Goal: Use online tool/utility: Utilize a website feature to perform a specific function

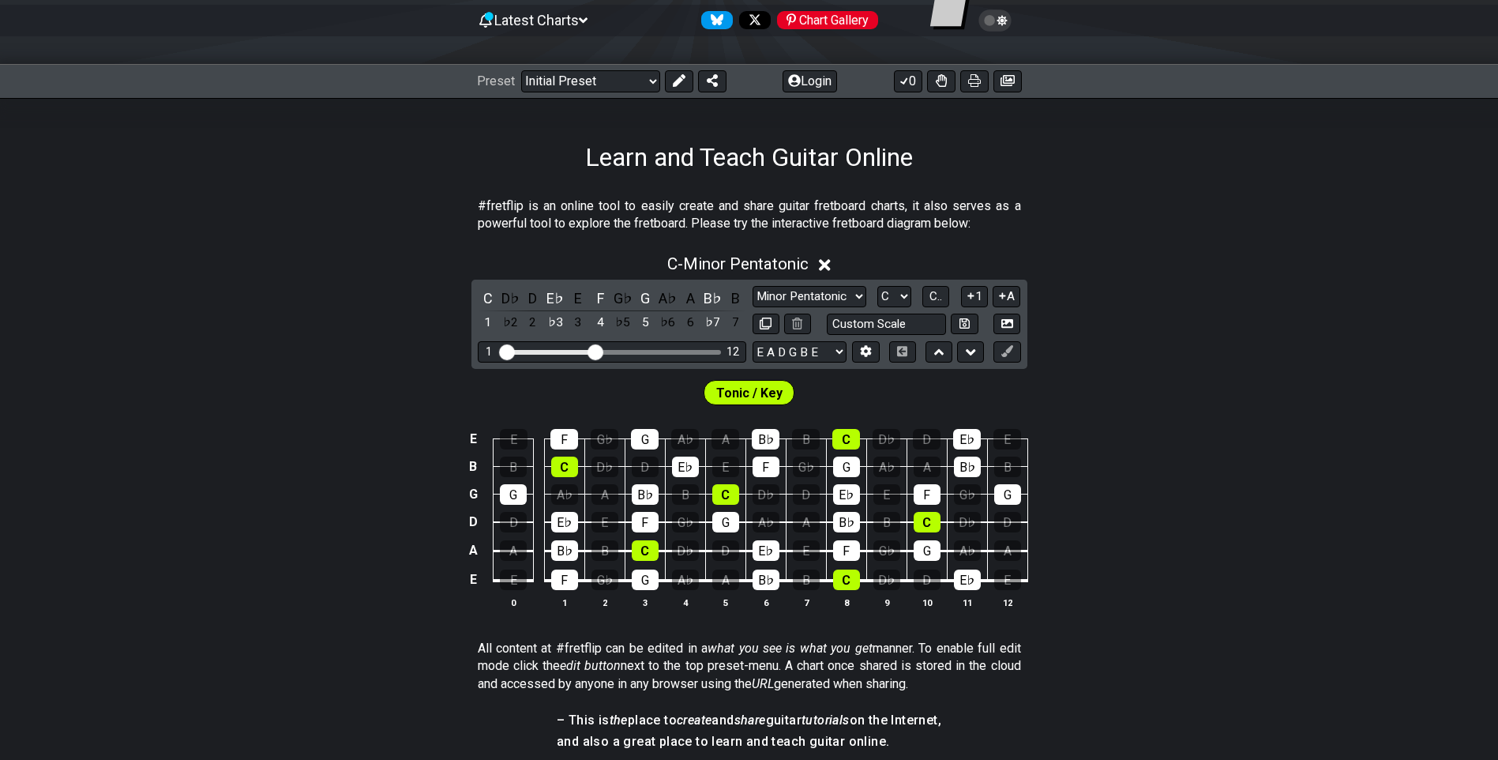
scroll to position [158, 0]
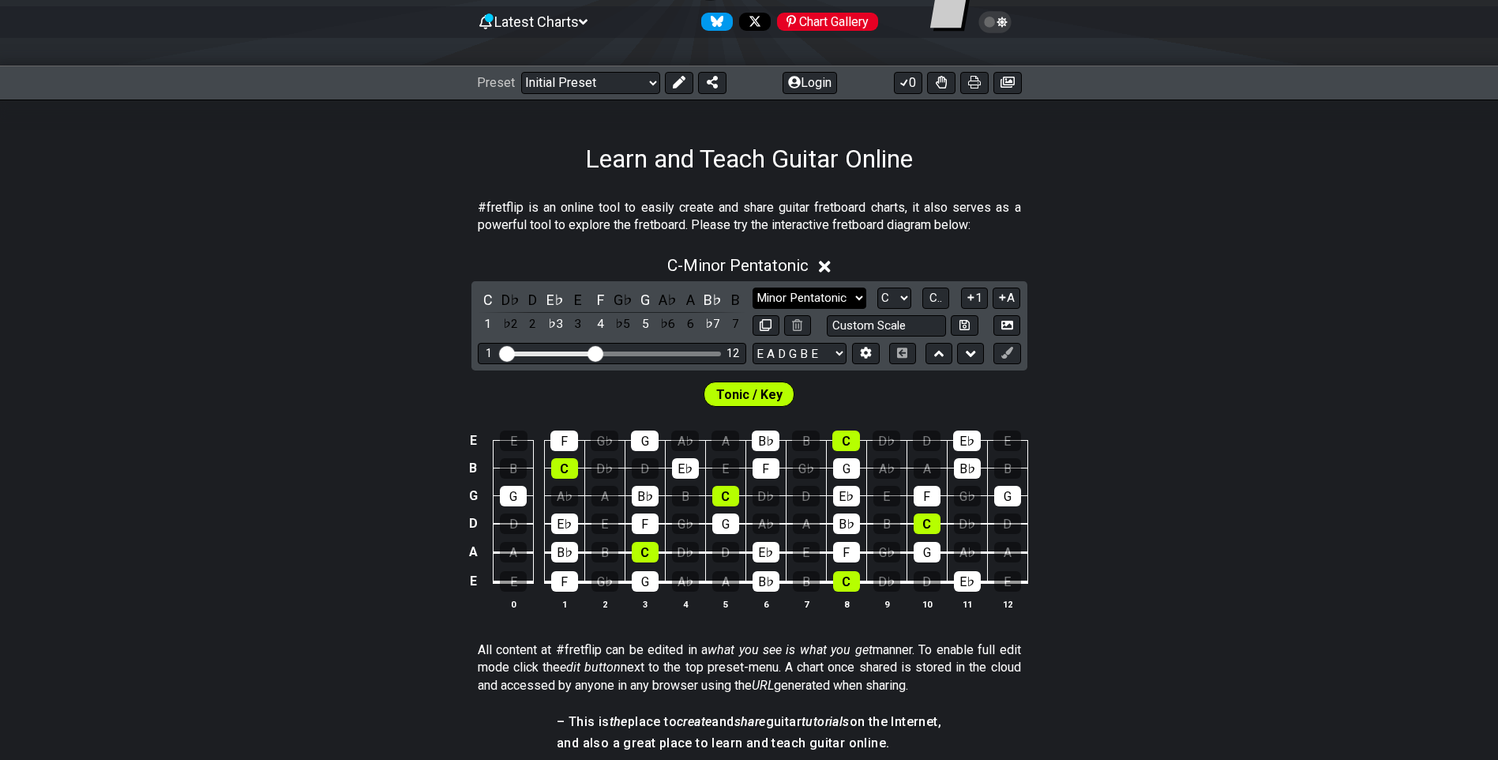
drag, startPoint x: 819, startPoint y: 303, endPoint x: 839, endPoint y: 310, distance: 20.7
click at [819, 303] on select "Minor Pentatonic Click to edit Minor Pentatonic Major Pentatonic Minor Blues Ma…" at bounding box center [810, 297] width 114 height 21
select select "Major Pentatonic"
click at [753, 287] on select "Minor Pentatonic Click to edit Minor Pentatonic Major Pentatonic Minor Blues Ma…" at bounding box center [810, 297] width 114 height 21
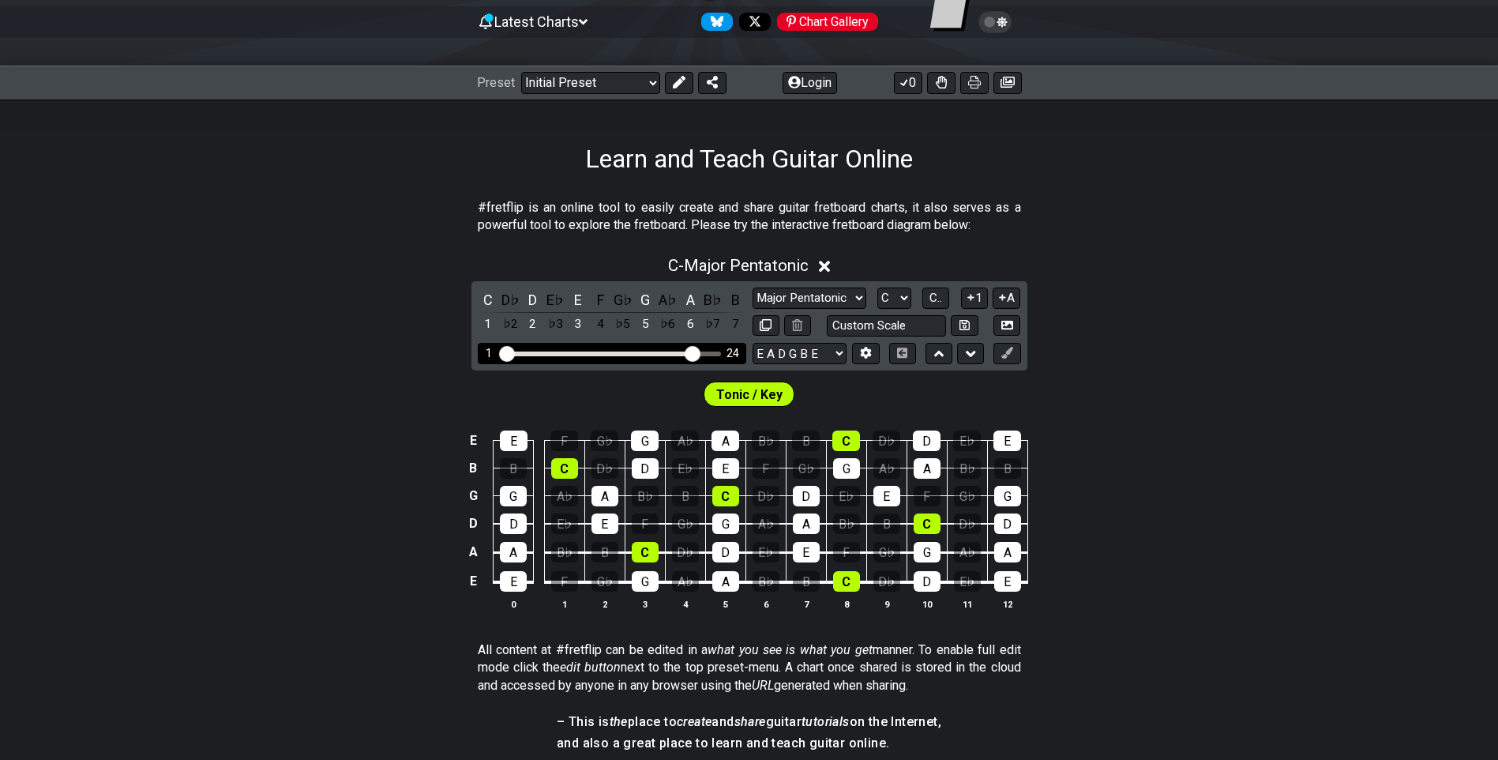
drag, startPoint x: 592, startPoint y: 355, endPoint x: 689, endPoint y: 374, distance: 99.0
click at [689, 352] on input "Visible fret range" at bounding box center [612, 352] width 224 height 0
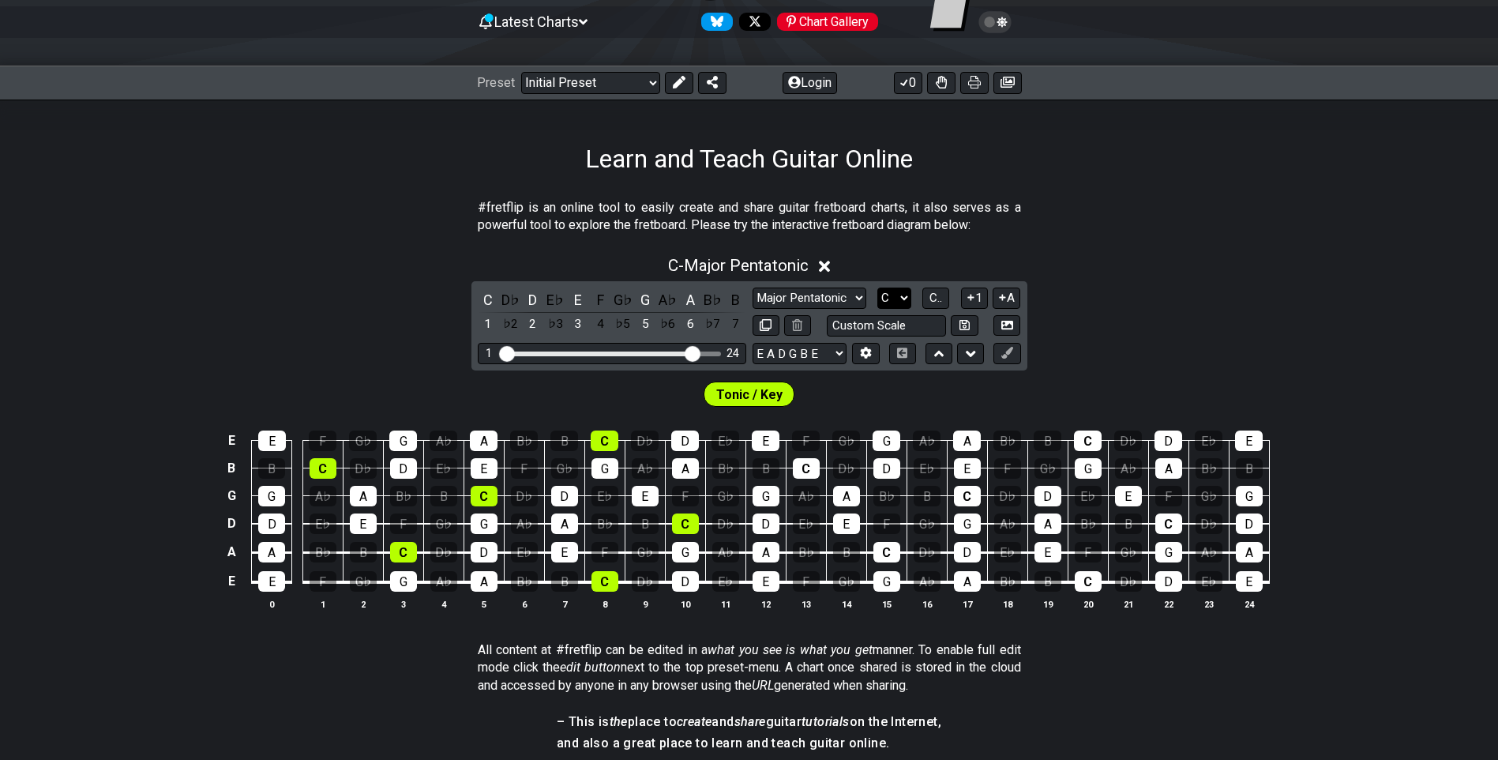
click at [905, 303] on select "A♭ A A♯ B♭ B C C♯ D♭ D D♯ E♭ E F F♯ G♭ G G♯" at bounding box center [894, 297] width 34 height 21
select select "G#"
click at [877, 287] on select "A♭ A A♯ B♭ B C C♯ D♭ D D♯ E♭ E F F♯ G♭ G G♯" at bounding box center [894, 297] width 34 height 21
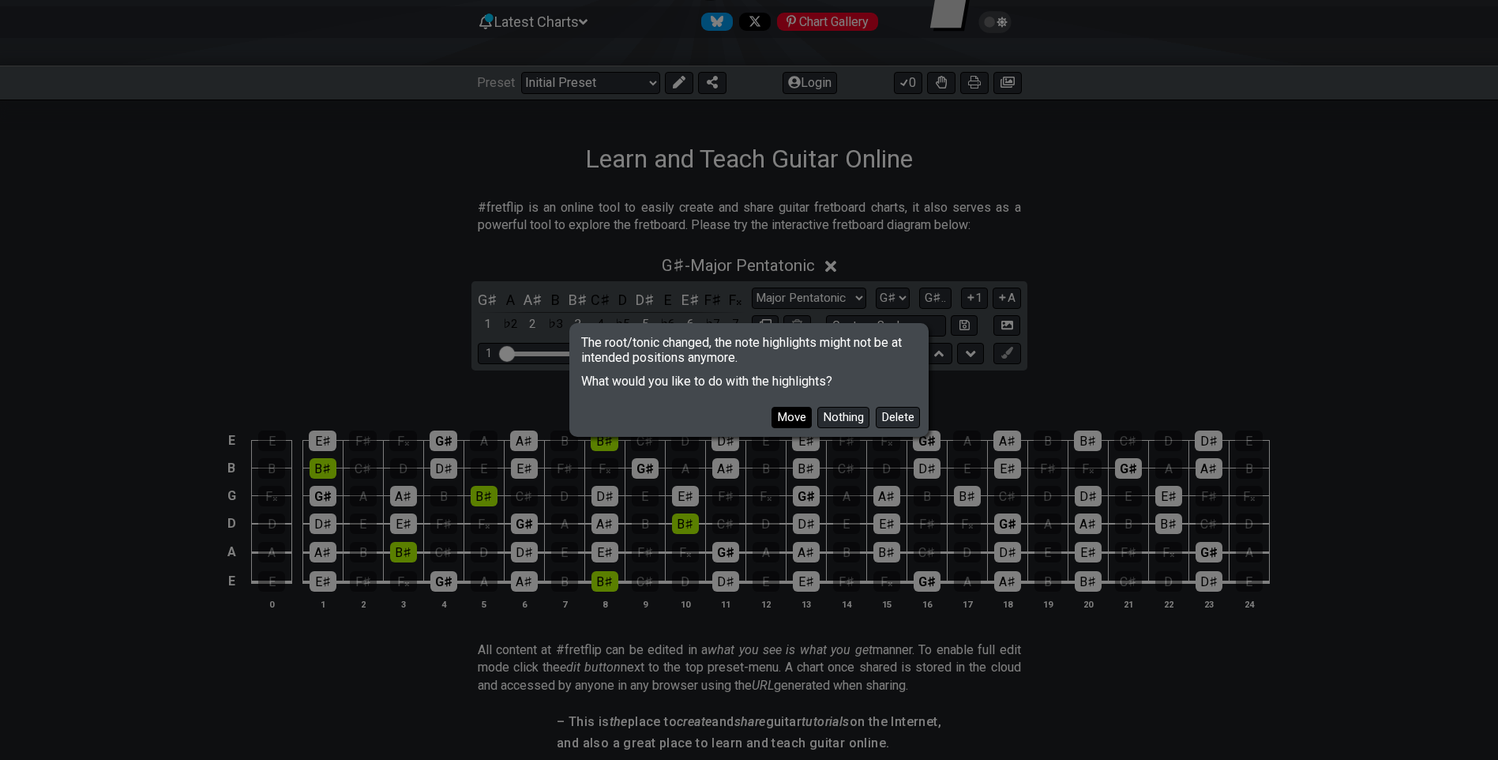
click at [792, 414] on button "Move" at bounding box center [792, 417] width 40 height 21
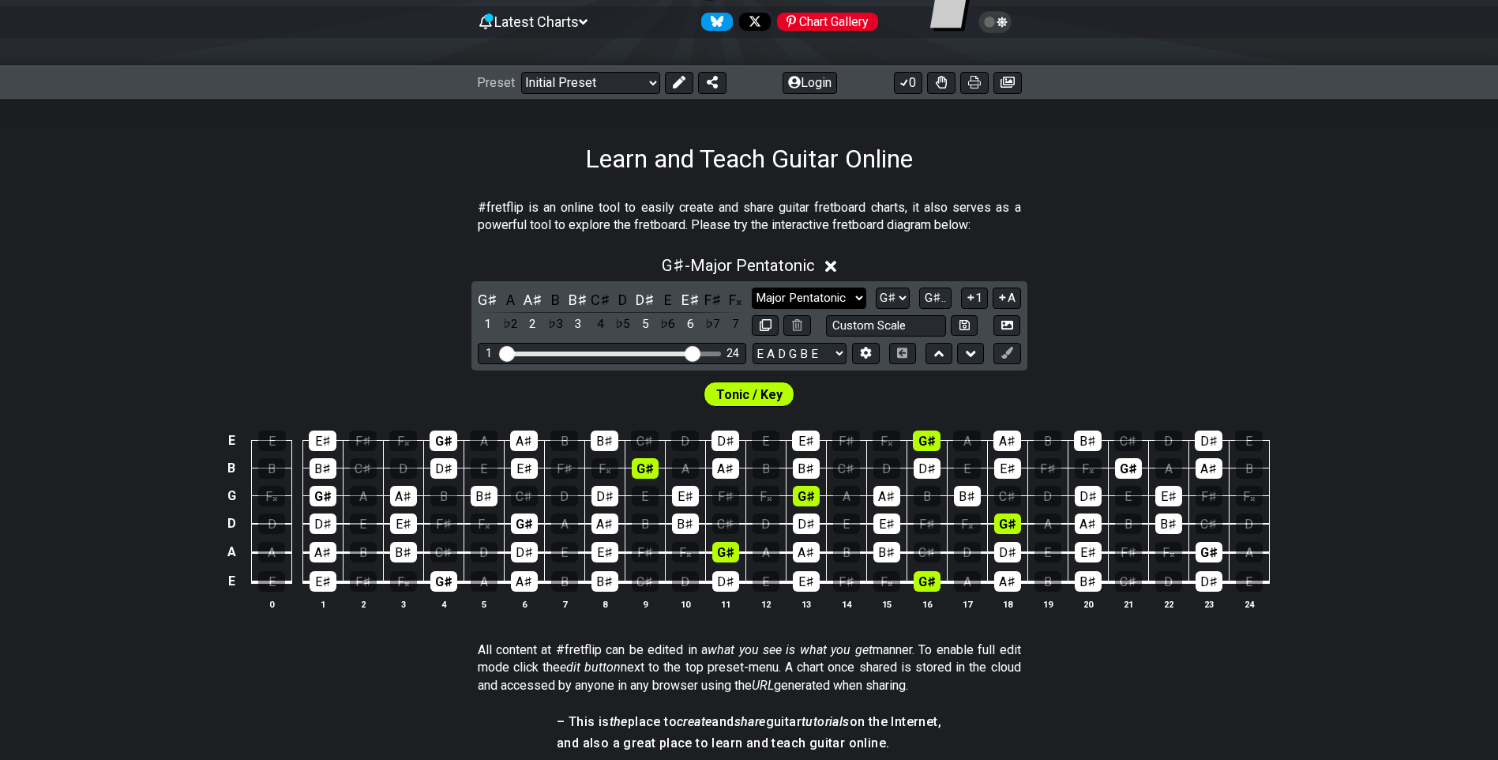
click at [827, 305] on select "Minor Pentatonic Click to edit Minor Pentatonic Major Pentatonic Minor Blues Ma…" at bounding box center [809, 297] width 114 height 21
click at [1058, 212] on section "#fretflip is an online tool to easily create and share guitar fretboard charts,…" at bounding box center [749, 220] width 1498 height 54
click at [987, 290] on button "1" at bounding box center [974, 297] width 27 height 21
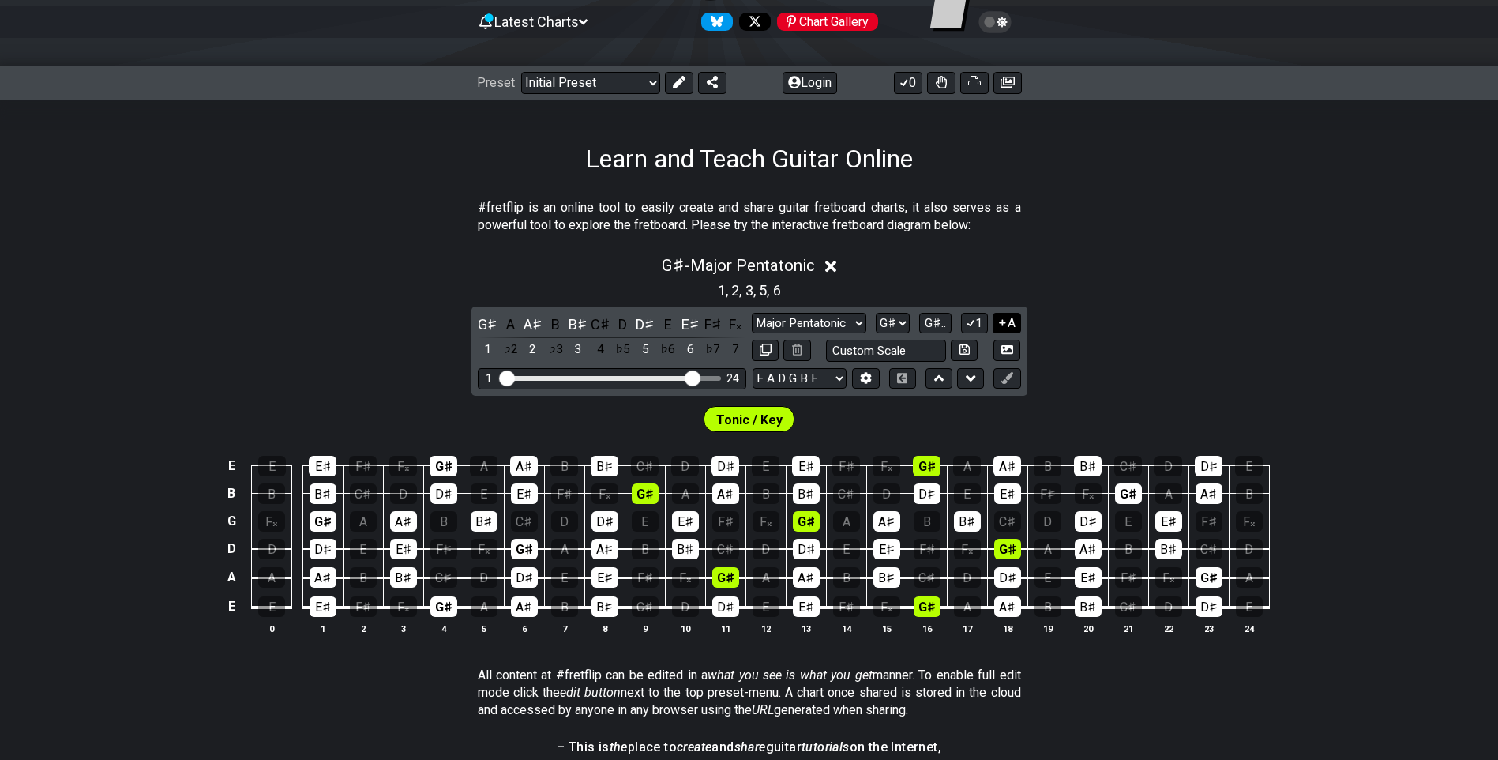
click at [1004, 320] on icon at bounding box center [1002, 323] width 15 height 12
click at [826, 319] on select "Minor Pentatonic Click to edit Minor Pentatonic Major Pentatonic Minor Blues Ma…" at bounding box center [809, 323] width 114 height 21
click at [752, 313] on select "Minor Pentatonic Click to edit Minor Pentatonic Major Pentatonic Minor Blues Ma…" at bounding box center [809, 323] width 114 height 21
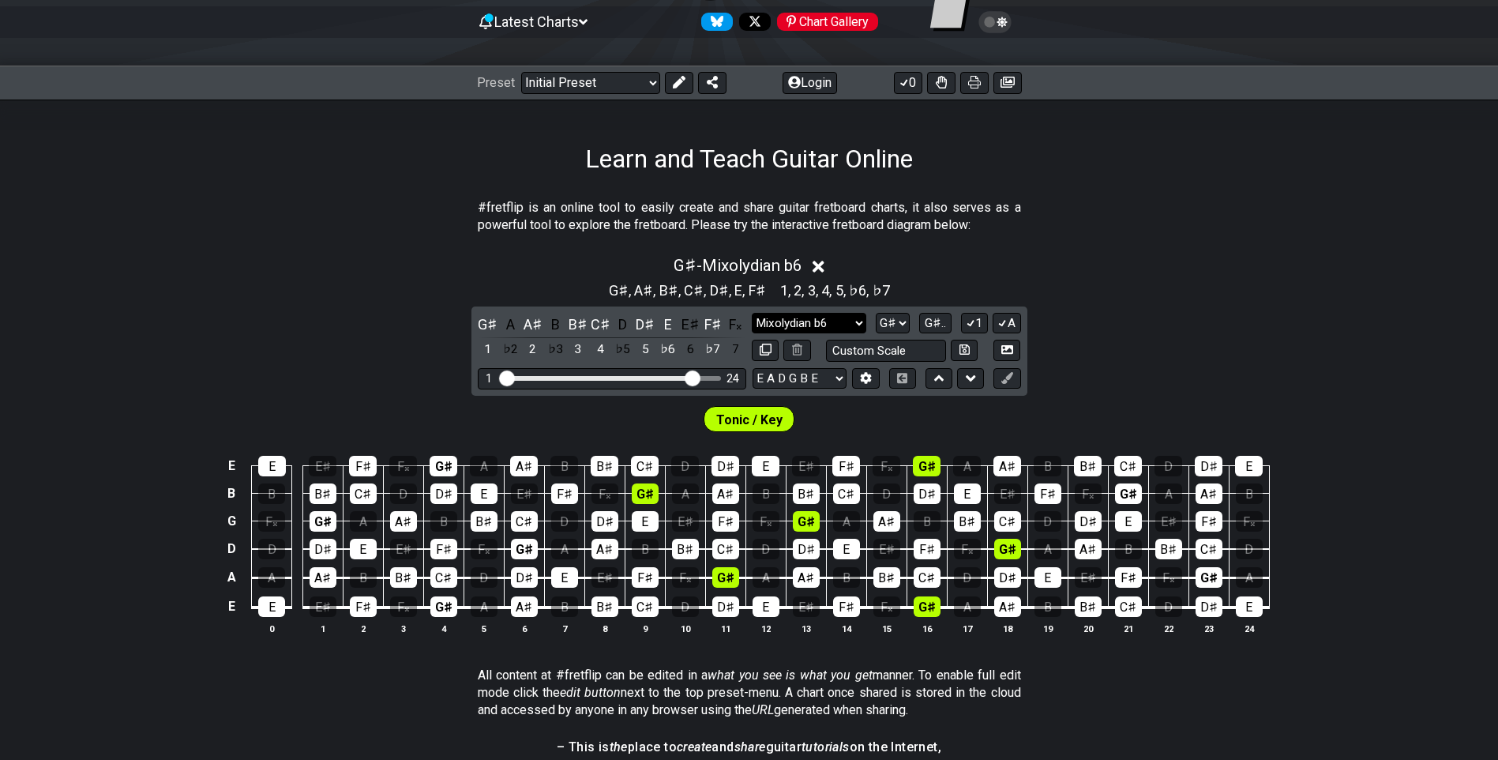
click at [847, 320] on select "Minor Pentatonic Click to edit Minor Pentatonic Major Pentatonic Minor Blues Ma…" at bounding box center [809, 323] width 114 height 21
click at [752, 313] on select "Minor Pentatonic Click to edit Minor Pentatonic Major Pentatonic Minor Blues Ma…" at bounding box center [809, 323] width 114 height 21
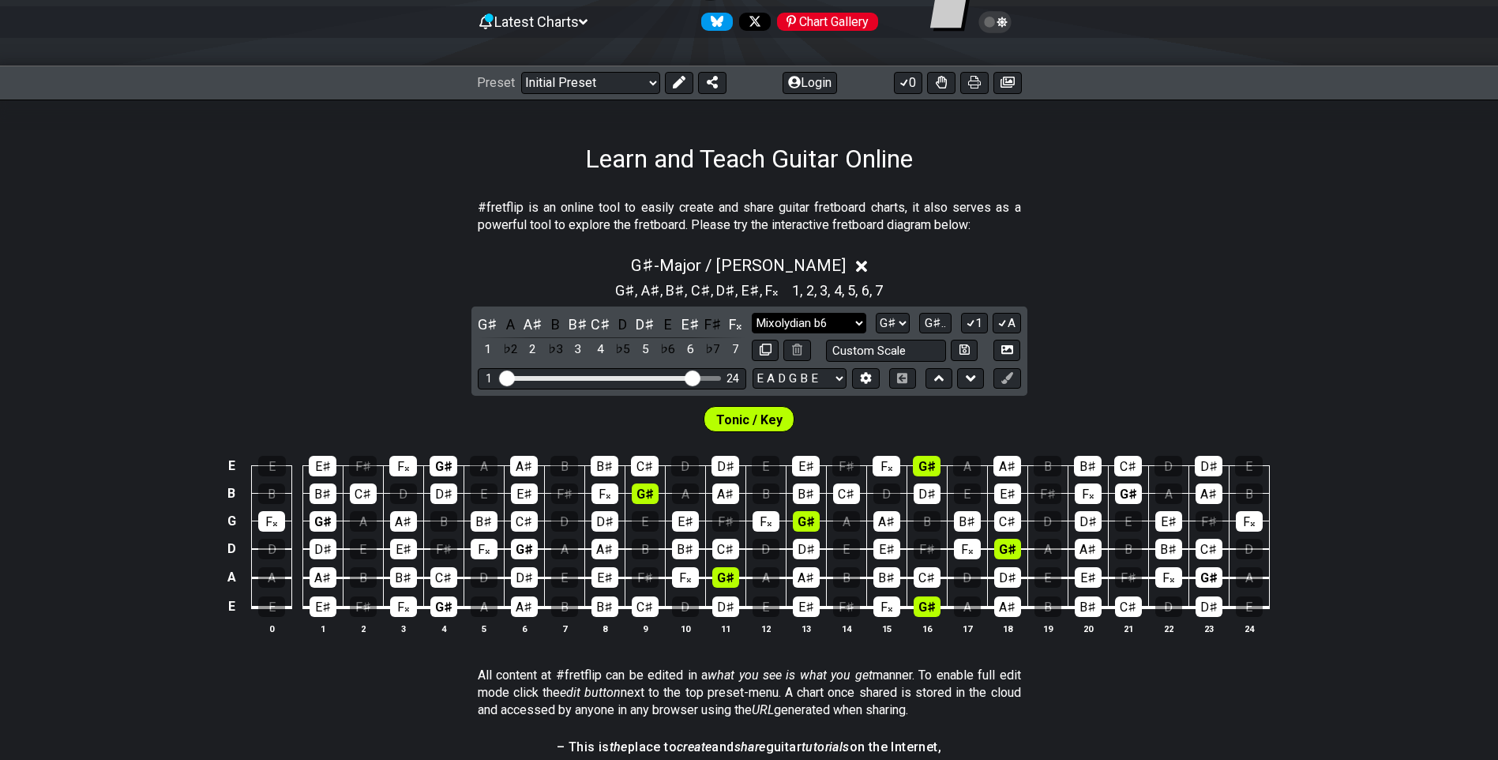
click at [831, 322] on select "Minor Pentatonic Click to edit Minor Pentatonic Major Pentatonic Minor Blues Ma…" at bounding box center [809, 323] width 114 height 21
click at [752, 313] on select "Minor Pentatonic Click to edit Minor Pentatonic Major Pentatonic Minor Blues Ma…" at bounding box center [809, 323] width 114 height 21
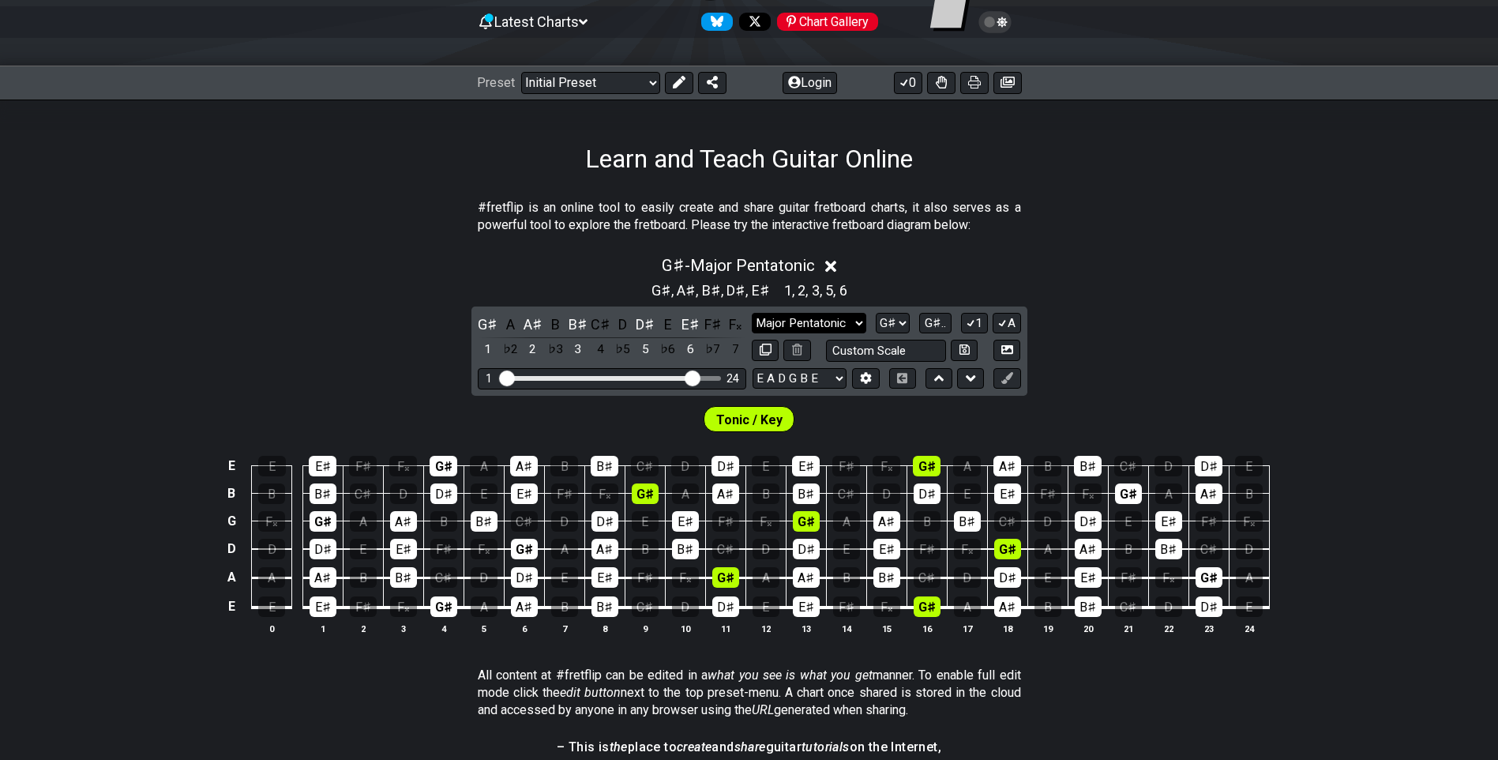
drag, startPoint x: 821, startPoint y: 321, endPoint x: 839, endPoint y: 321, distance: 18.2
click at [821, 321] on select "Minor Pentatonic Click to edit Minor Pentatonic Major Pentatonic Minor Blues Ma…" at bounding box center [809, 323] width 114 height 21
click at [752, 313] on select "Minor Pentatonic Click to edit Minor Pentatonic Major Pentatonic Minor Blues Ma…" at bounding box center [809, 323] width 114 height 21
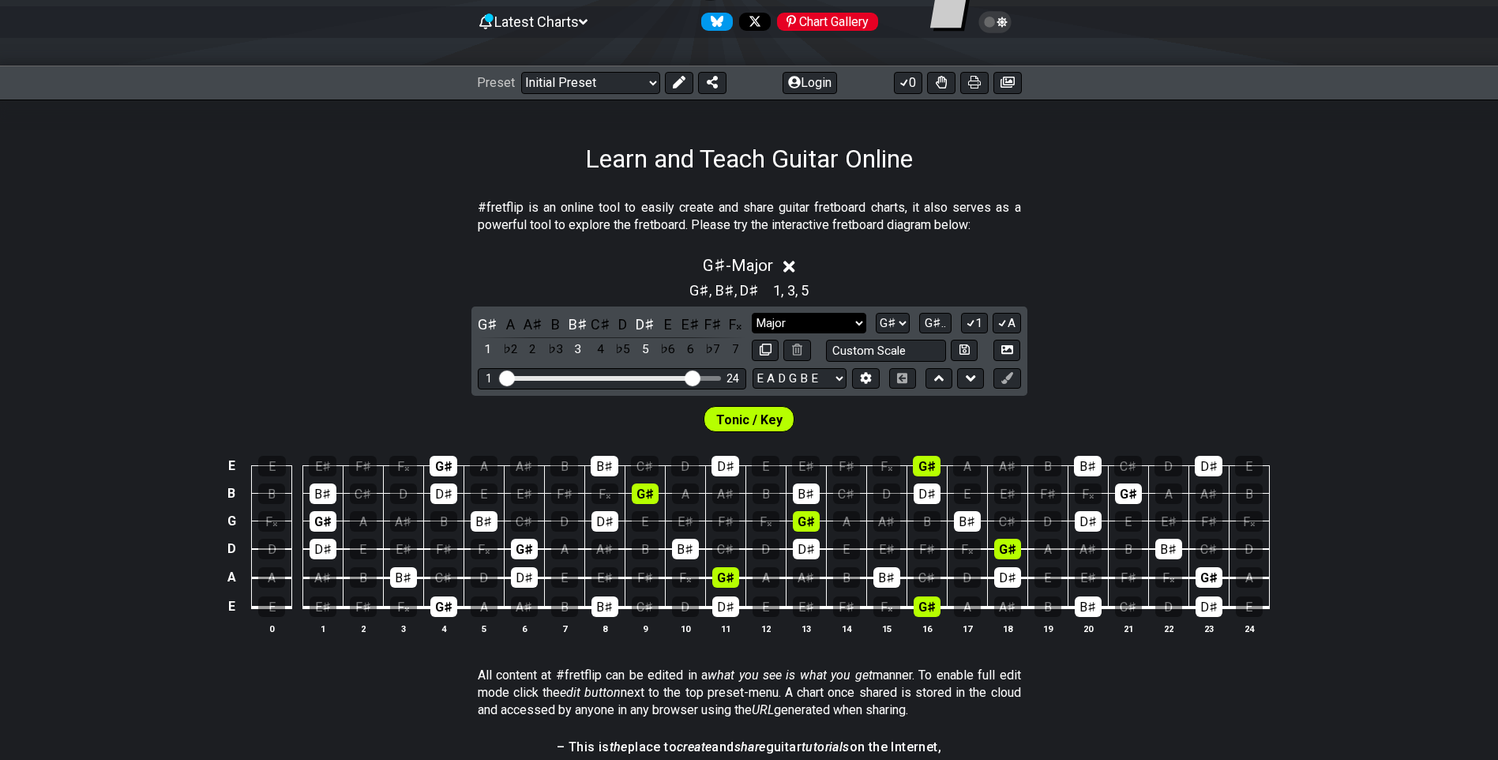
drag, startPoint x: 843, startPoint y: 328, endPoint x: 860, endPoint y: 333, distance: 18.2
click at [840, 327] on select "Minor Pentatonic Click to edit Minor Pentatonic Major Pentatonic Minor Blues Ma…" at bounding box center [809, 323] width 114 height 21
click at [752, 313] on select "Minor Pentatonic Click to edit Minor Pentatonic Major Pentatonic Minor Blues Ma…" at bounding box center [809, 323] width 114 height 21
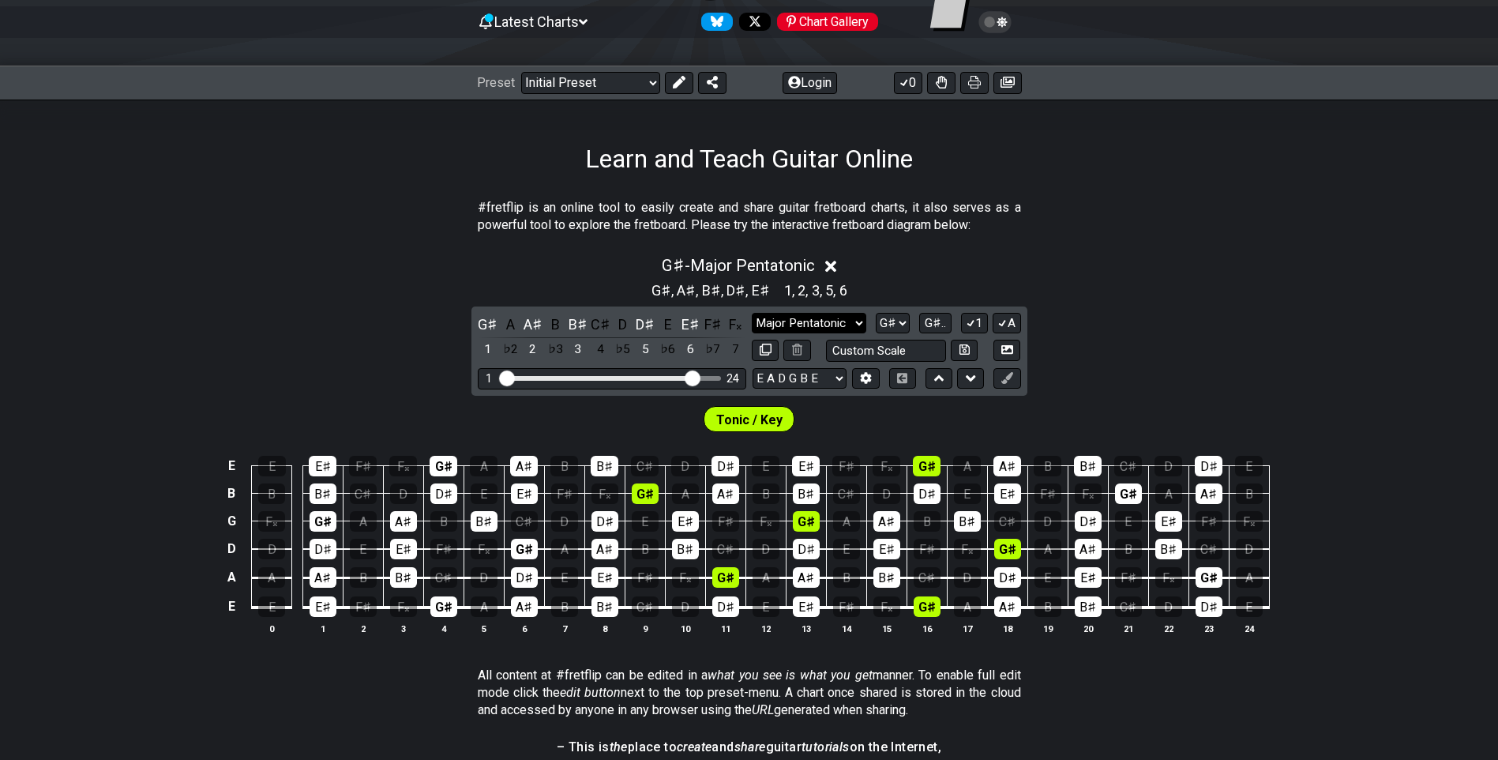
click at [847, 319] on select "Minor Pentatonic Click to edit Minor Pentatonic Major Pentatonic Minor Blues Ma…" at bounding box center [809, 323] width 114 height 21
select select "Major / [PERSON_NAME]"
click at [752, 313] on select "Minor Pentatonic Click to edit Minor Pentatonic Major Pentatonic Minor Blues Ma…" at bounding box center [809, 323] width 114 height 21
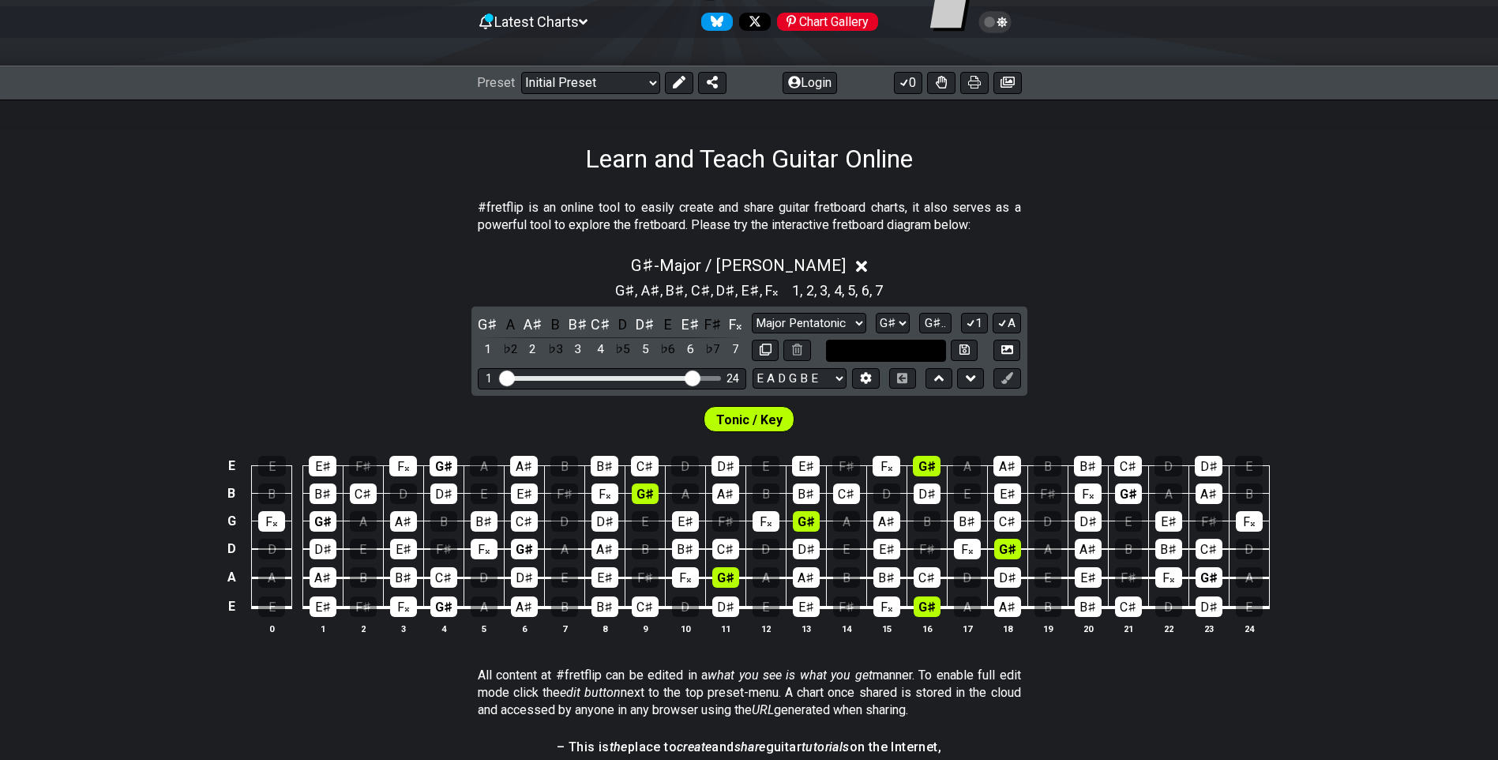
click at [874, 349] on input "text" at bounding box center [886, 350] width 120 height 21
type input "Custom Scale"
drag, startPoint x: 889, startPoint y: 325, endPoint x: 915, endPoint y: 371, distance: 52.7
click at [889, 325] on select "A♭ A A♯ B♭ B C C♯ D♭ D D♯ E♭ E F F♯ G♭ G G♯" at bounding box center [893, 323] width 34 height 21
click at [877, 313] on select "A♭ A A♯ B♭ B C C♯ D♭ D D♯ E♭ E F F♯ G♭ G G♯" at bounding box center [893, 323] width 34 height 21
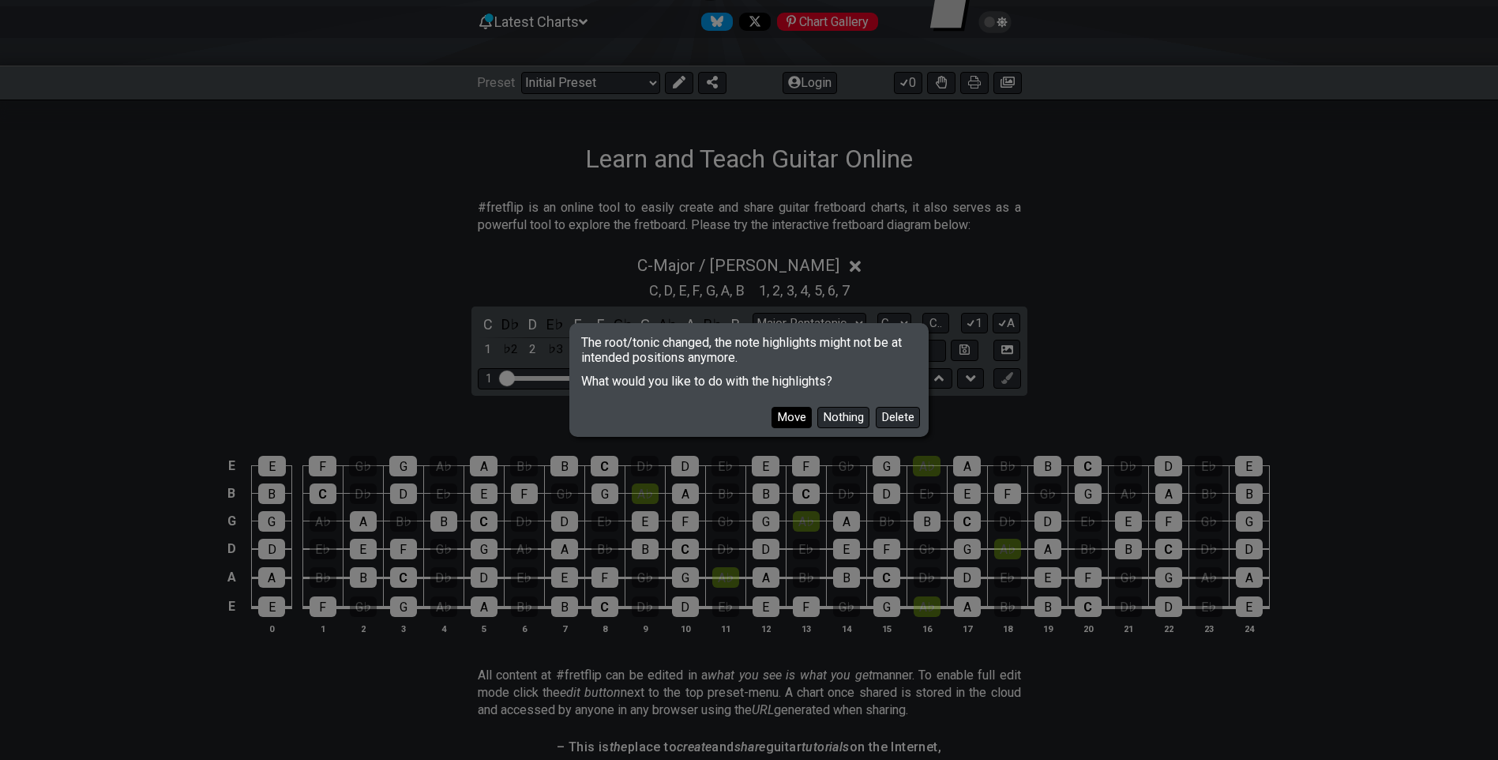
click at [796, 414] on button "Move" at bounding box center [792, 417] width 40 height 21
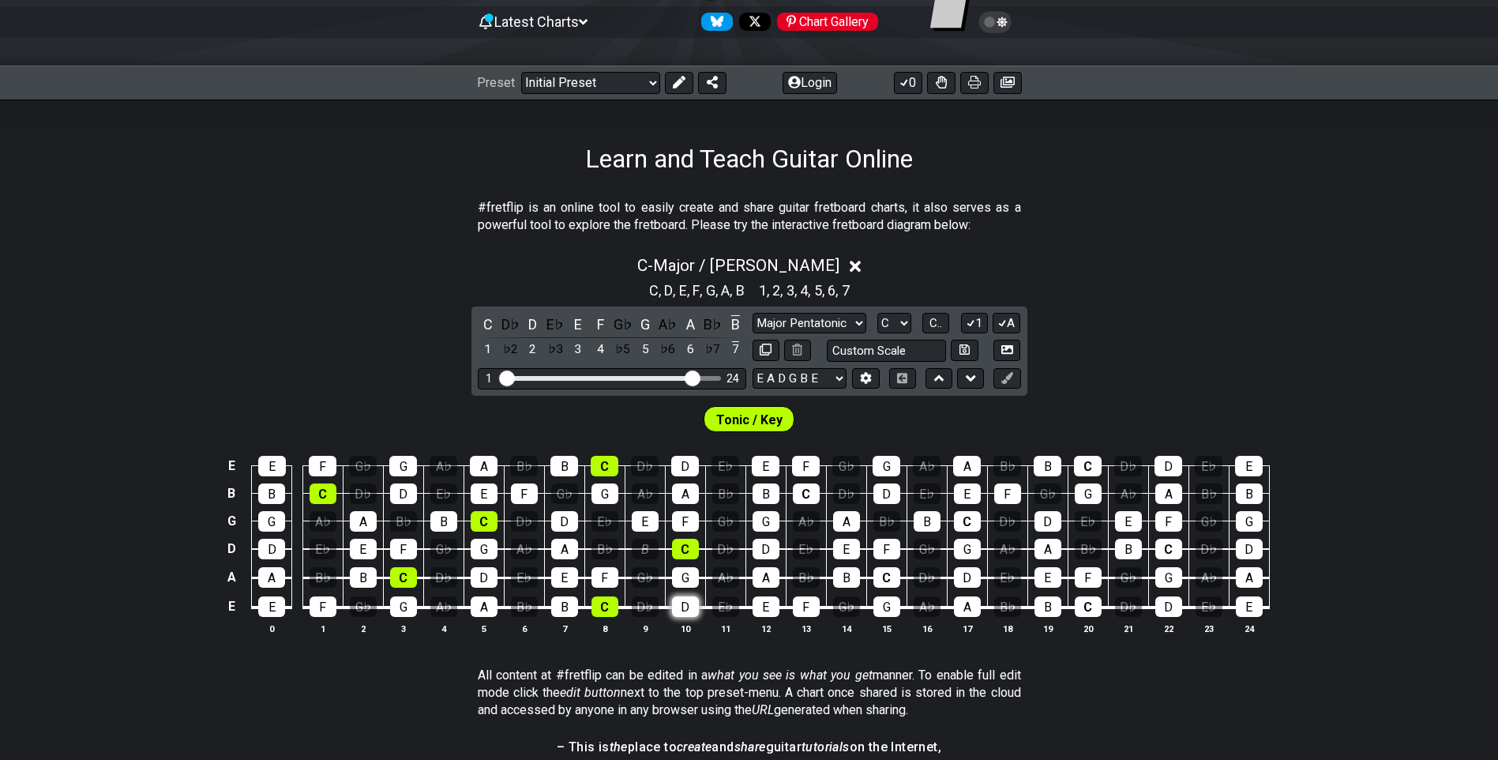
drag, startPoint x: 645, startPoint y: 547, endPoint x: 676, endPoint y: 613, distance: 72.4
drag, startPoint x: 676, startPoint y: 613, endPoint x: 645, endPoint y: 549, distance: 71.0
click at [645, 549] on div "B" at bounding box center [645, 549] width 27 height 21
click at [836, 314] on select "Minor Pentatonic Click to edit Minor Pentatonic Major Pentatonic Minor Blues Ma…" at bounding box center [810, 323] width 114 height 21
drag, startPoint x: 1122, startPoint y: 410, endPoint x: 980, endPoint y: 393, distance: 143.1
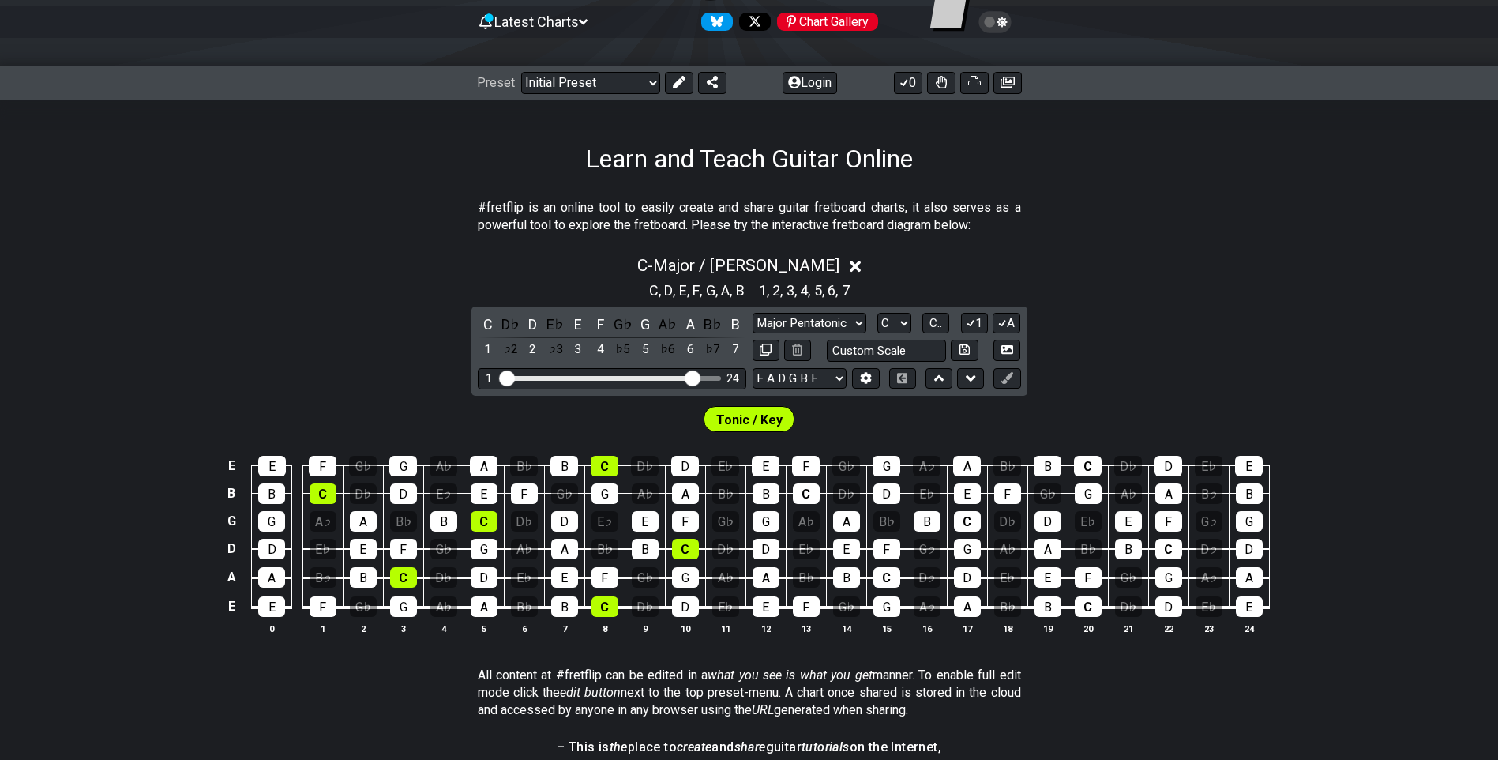
click at [1122, 410] on div "Tonic / Key" at bounding box center [749, 415] width 1498 height 39
click at [889, 314] on select "A♭ A A♯ B♭ B C C♯ D♭ D D♯ E♭ E F F♯ G♭ G G♯" at bounding box center [894, 323] width 34 height 21
click at [877, 313] on select "A♭ A A♯ B♭ B C C♯ D♭ D D♯ E♭ E F F♯ G♭ G G♯" at bounding box center [894, 323] width 34 height 21
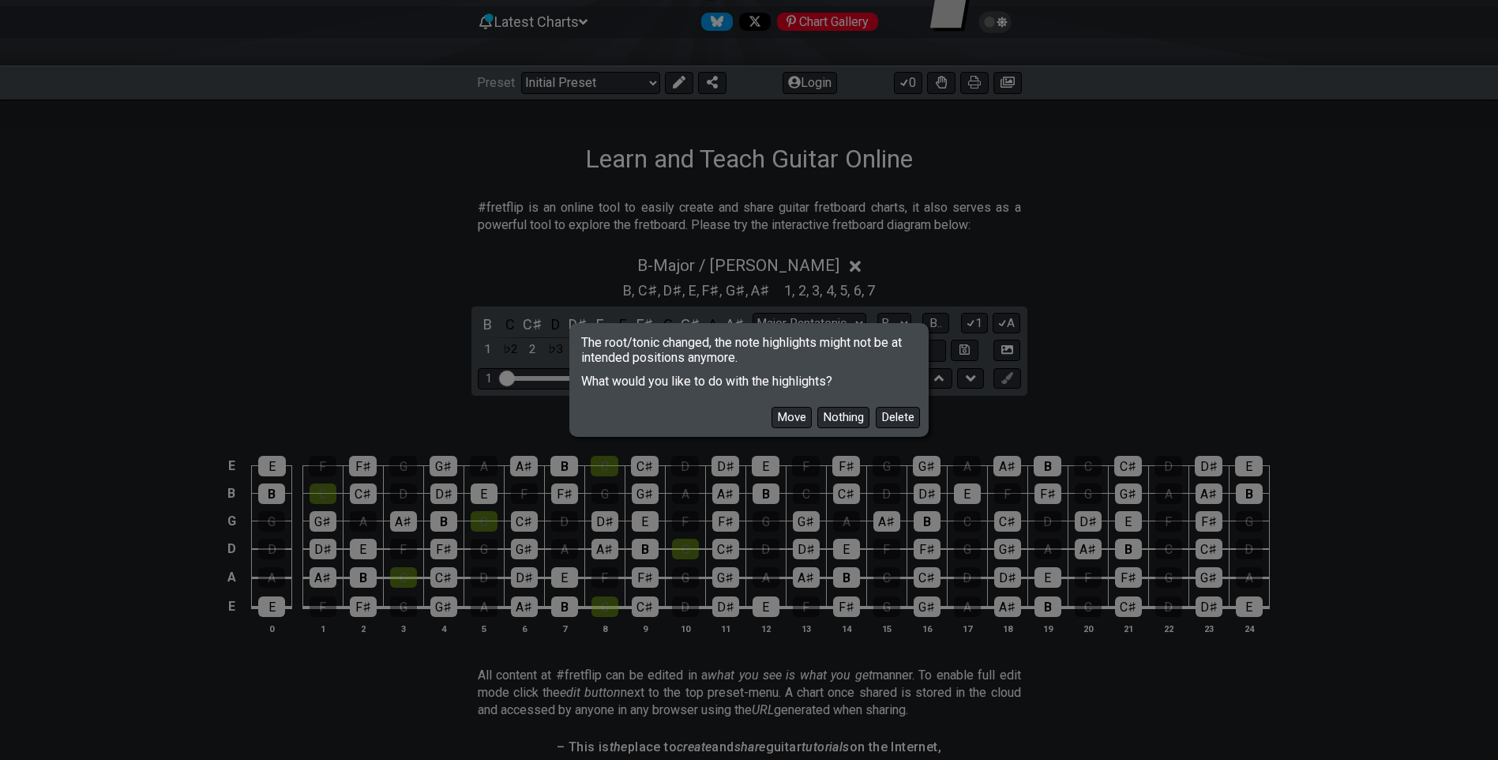
click at [787, 418] on button "Move" at bounding box center [792, 417] width 40 height 21
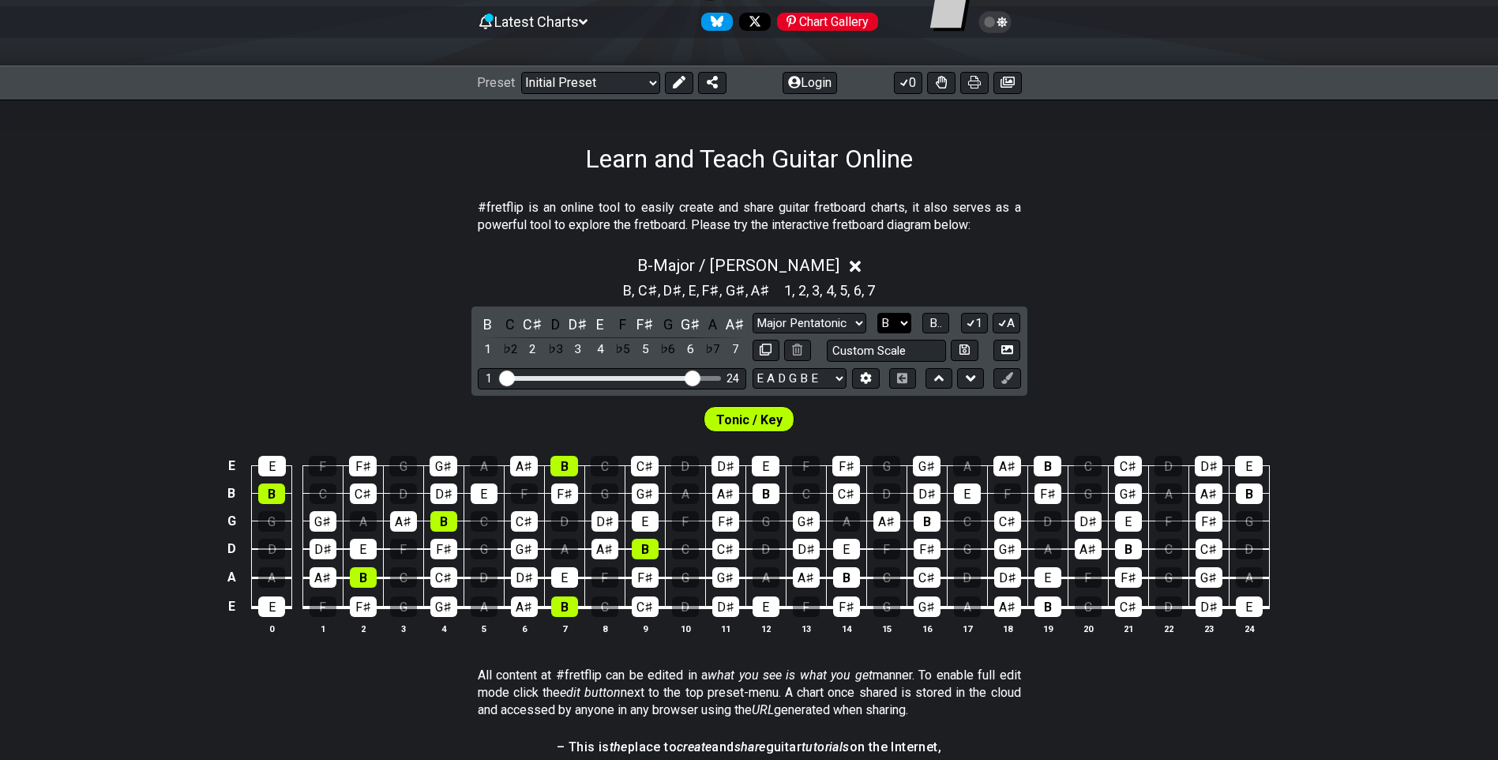
click at [888, 325] on select "A♭ A A♯ B♭ B C C♯ D♭ D D♯ E♭ E F F♯ G♭ G G♯" at bounding box center [894, 323] width 34 height 21
select select "C"
click at [877, 313] on select "A♭ A A♯ B♭ B C C♯ D♭ D D♯ E♭ E F F♯ G♭ G G♯" at bounding box center [894, 323] width 34 height 21
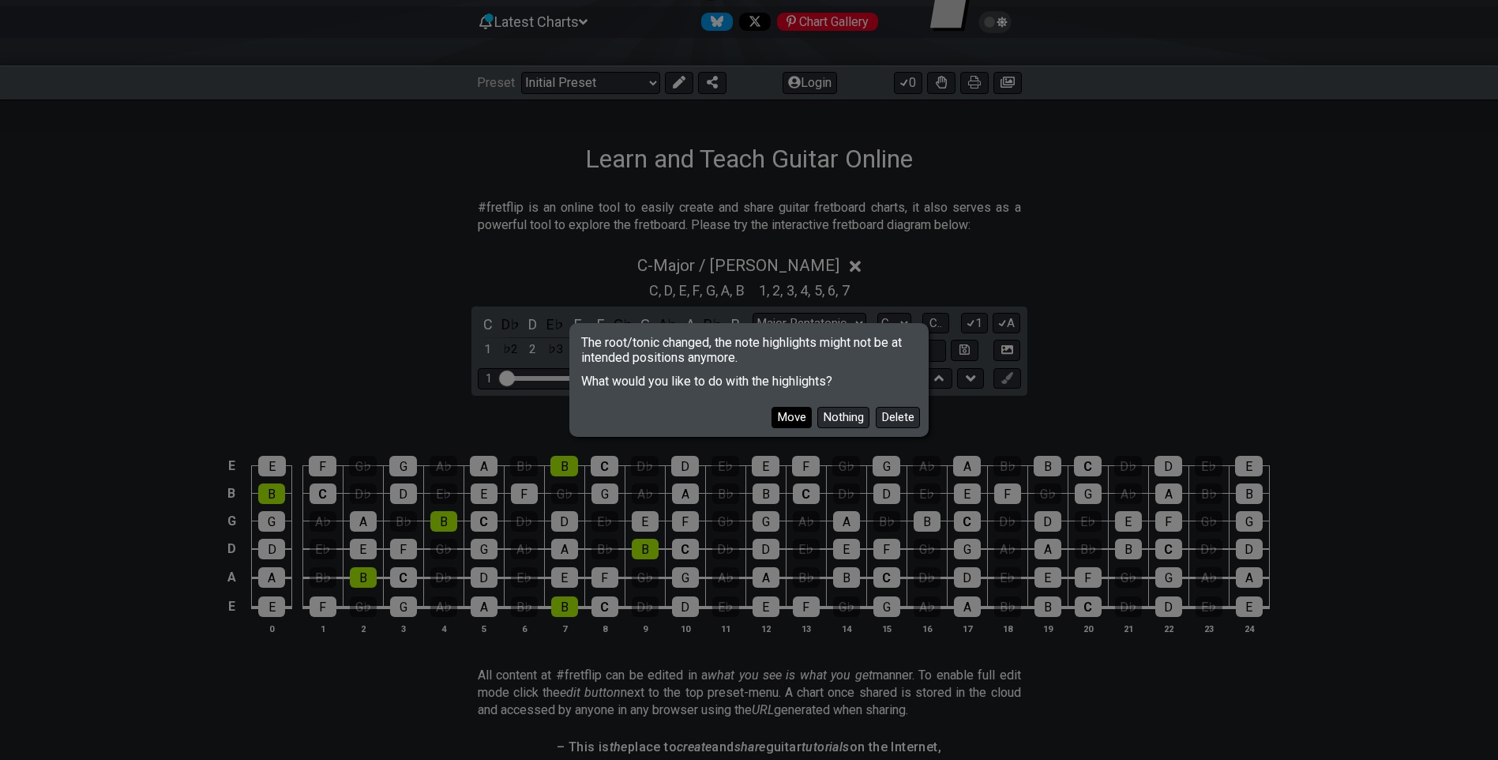
click at [795, 420] on button "Move" at bounding box center [792, 417] width 40 height 21
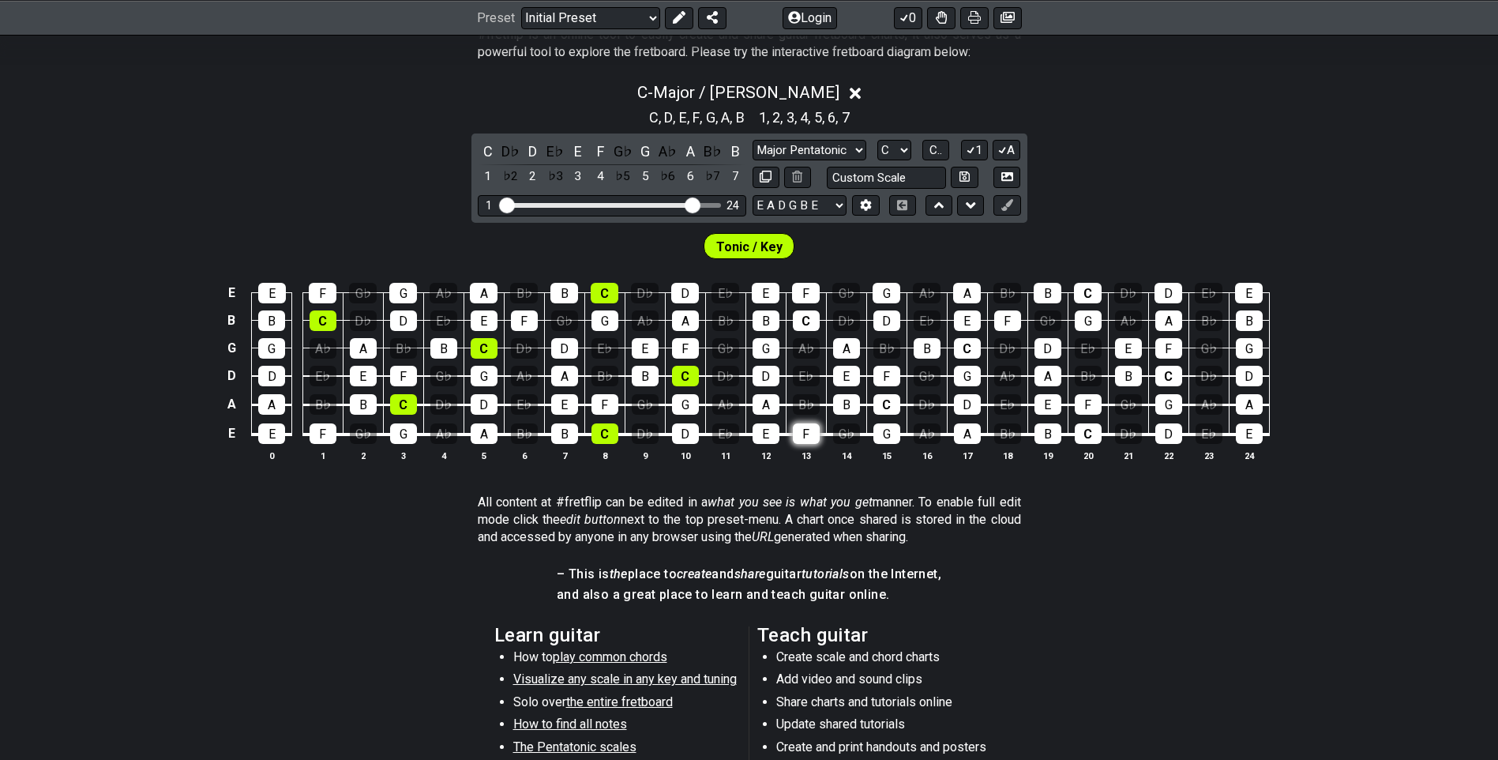
scroll to position [303, 0]
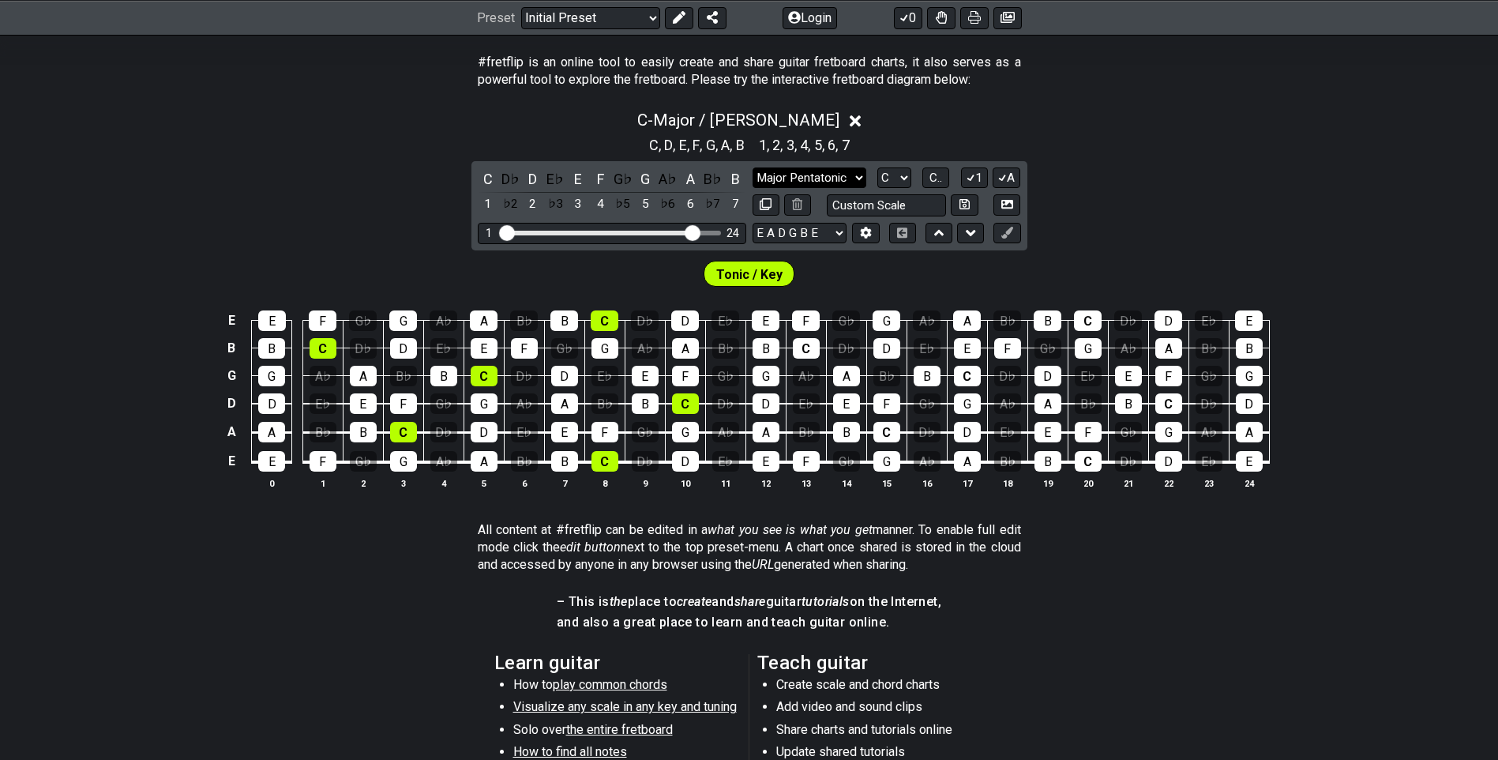
click at [847, 176] on select "Minor Pentatonic Click to edit Minor Pentatonic Major Pentatonic Minor Blues Ma…" at bounding box center [810, 177] width 114 height 21
select select "Major Pentatonic"
click at [753, 167] on select "Minor Pentatonic Click to edit Minor Pentatonic Major Pentatonic Minor Blues Ma…" at bounding box center [810, 177] width 114 height 21
